Goal: Navigation & Orientation: Find specific page/section

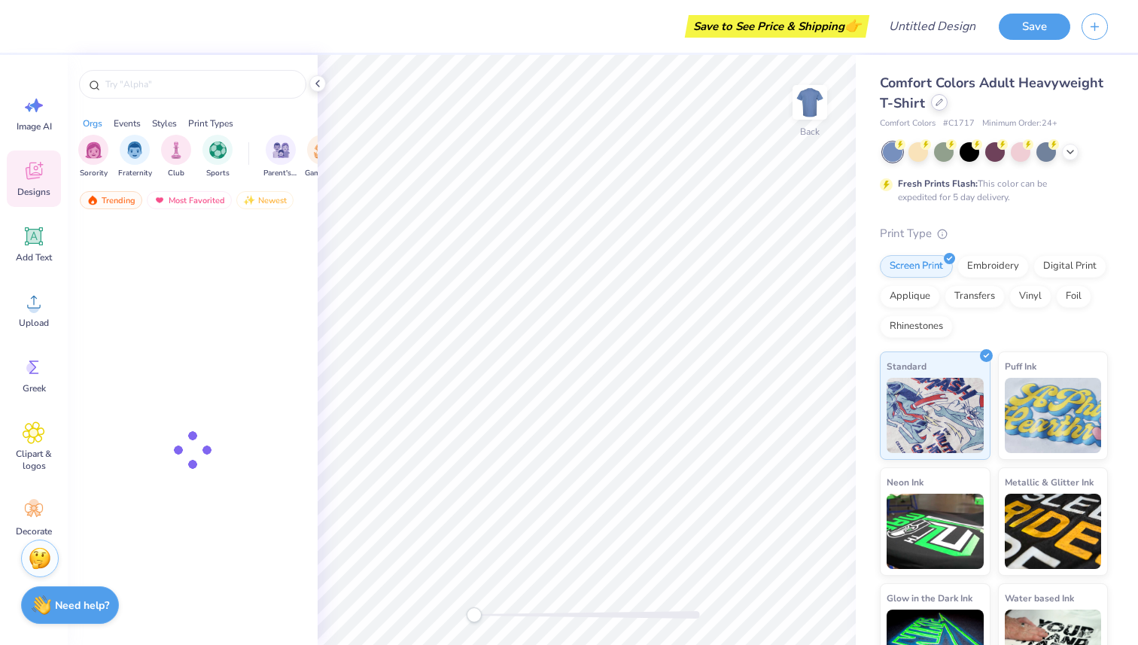
click at [937, 103] on icon at bounding box center [939, 103] width 8 height 8
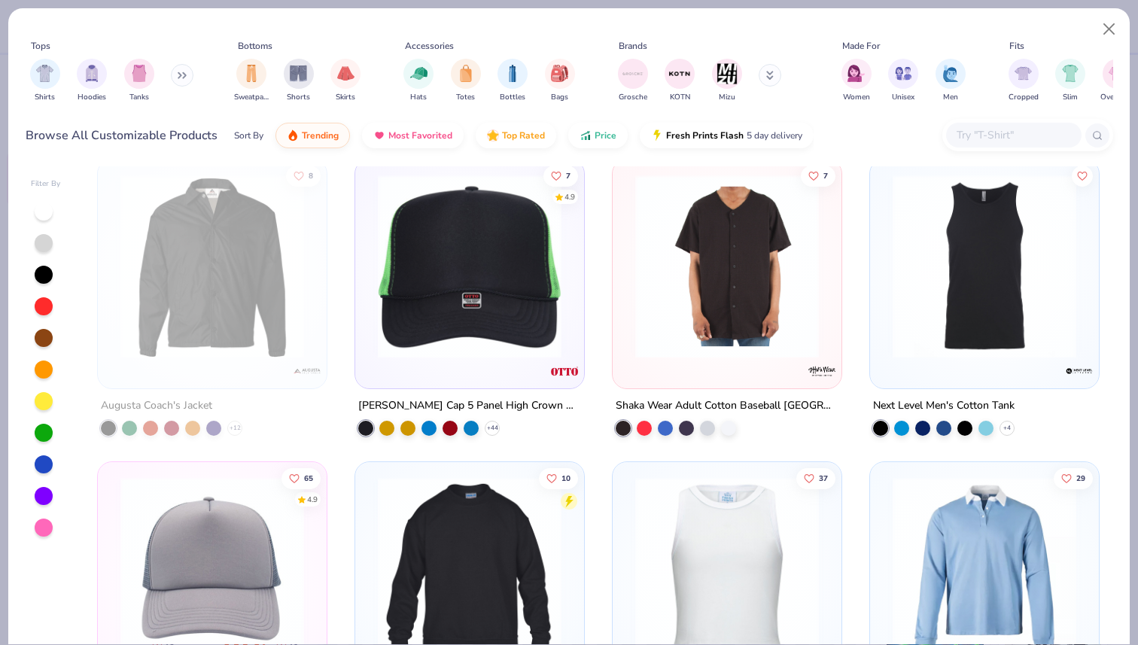
scroll to position [3046, 0]
